Goal: Use online tool/utility: Utilize a website feature to perform a specific function

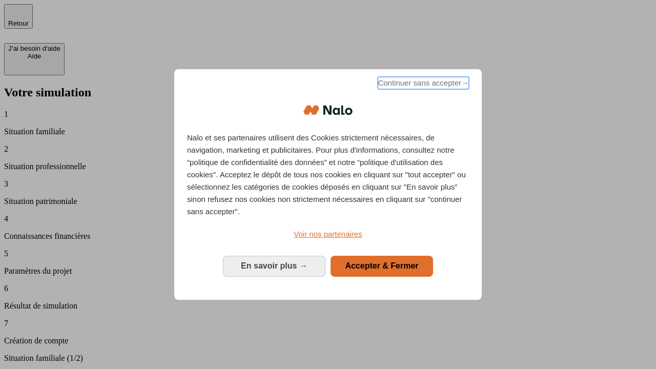
click at [422, 85] on span "Continuer sans accepter →" at bounding box center [423, 83] width 91 height 12
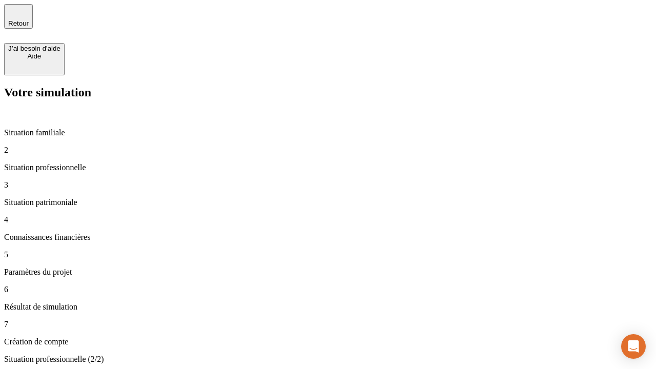
type input "30 000"
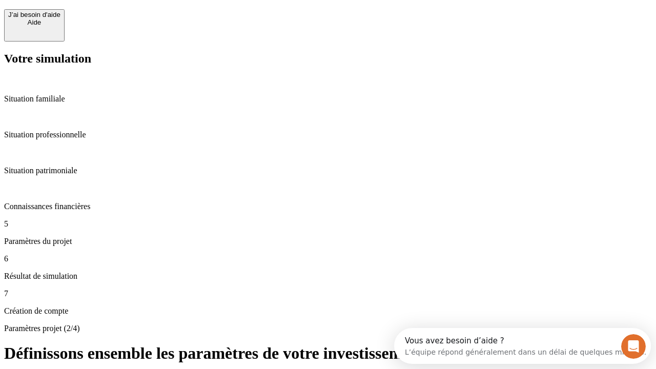
scroll to position [9, 0]
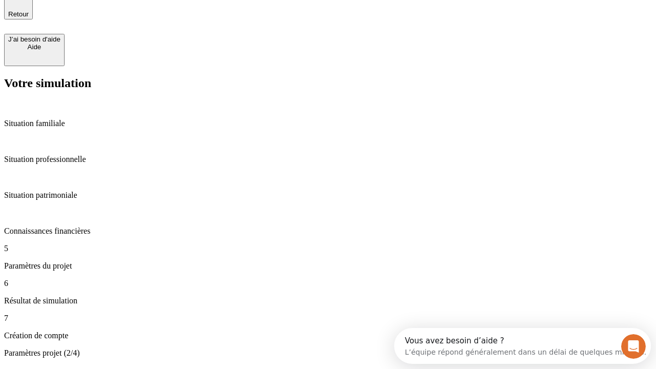
type input "25"
type input "1 000"
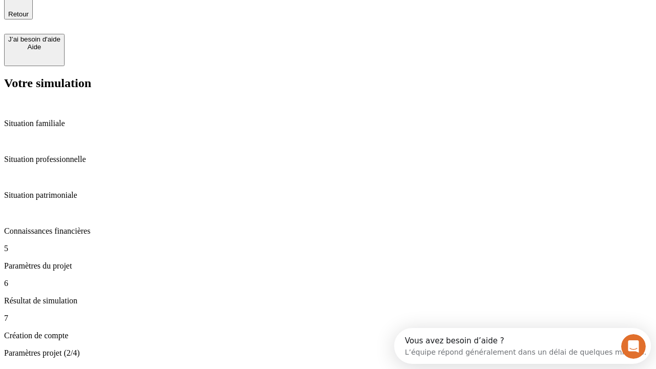
type input "640"
